Goal: Information Seeking & Learning: Learn about a topic

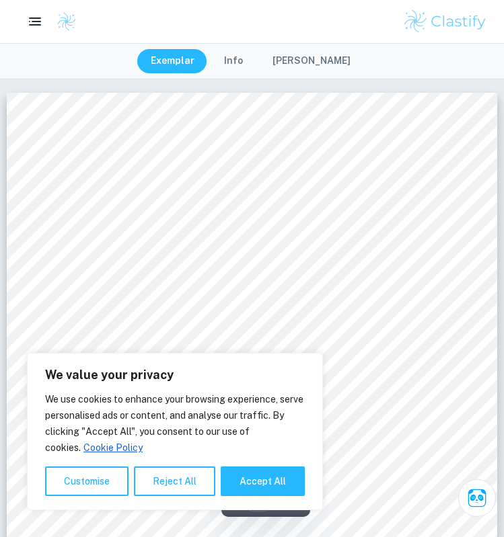
click at [255, 497] on div "We value your privacy We use cookies to enhance your browsing experience, serve…" at bounding box center [175, 431] width 296 height 157
click at [260, 481] on button "Accept All" at bounding box center [263, 482] width 84 height 30
checkbox input "true"
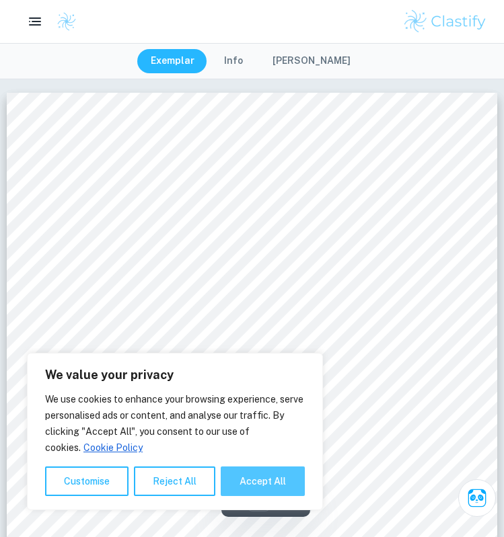
checkbox input "true"
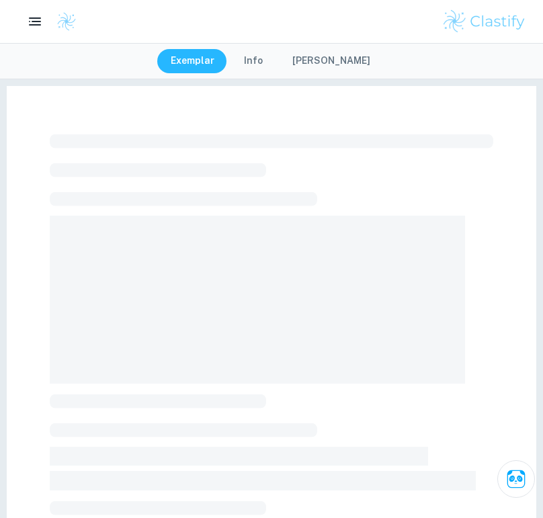
checkbox input "true"
